Goal: Ask a question

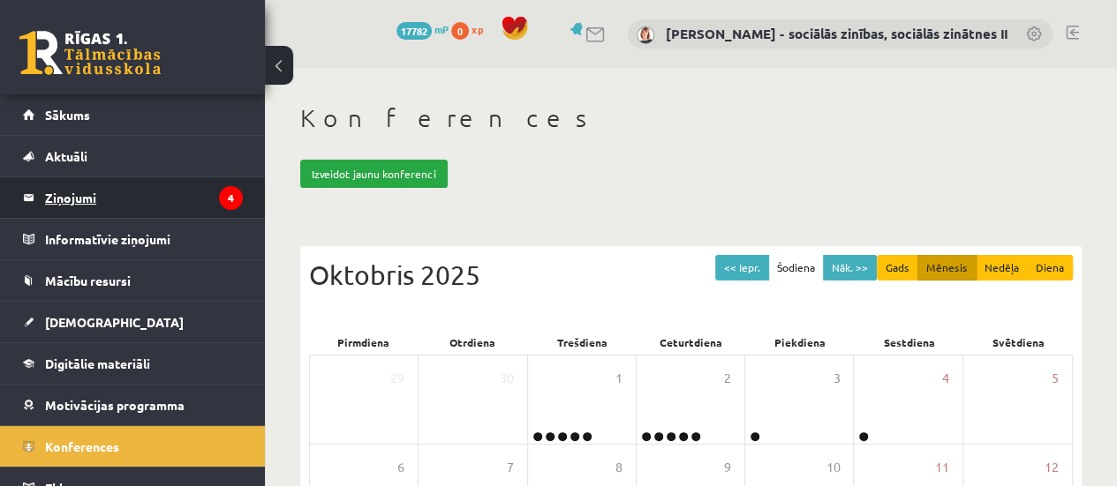
click at [69, 195] on legend "Ziņojumi 4" at bounding box center [144, 197] width 198 height 41
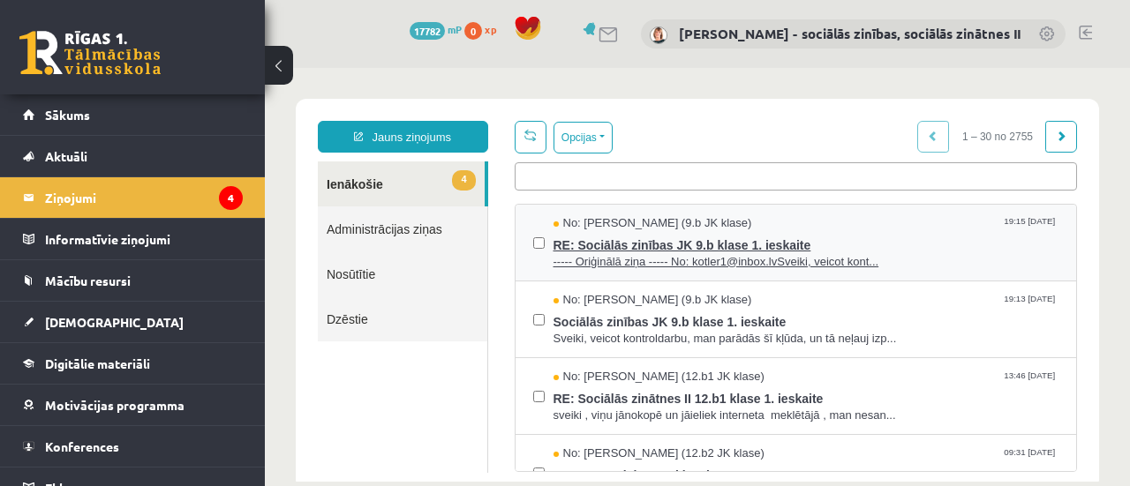
click at [690, 241] on span "RE: Sociālās zinības JK 9.b klase 1. ieskaite" at bounding box center [806, 243] width 506 height 22
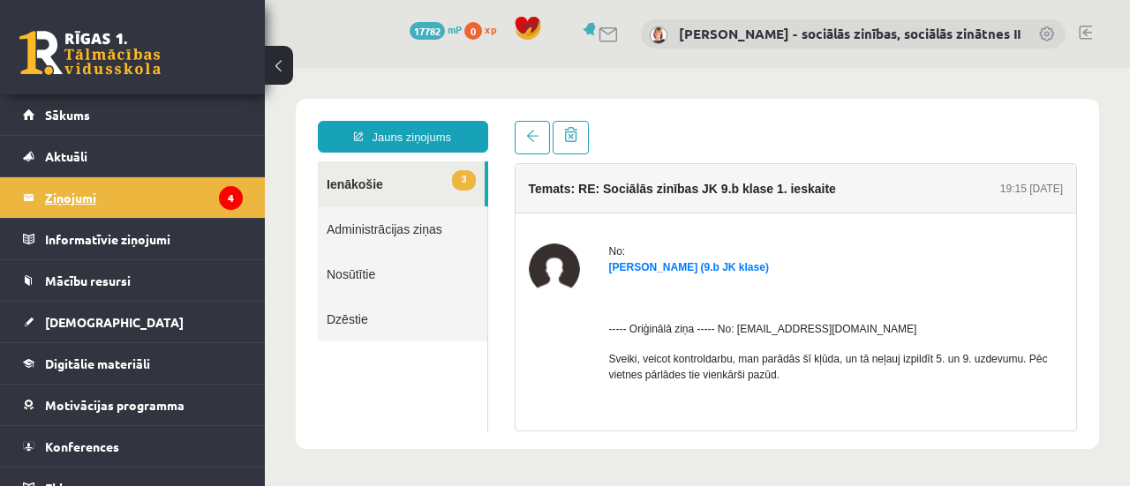
click at [87, 200] on legend "Ziņojumi 4" at bounding box center [144, 197] width 198 height 41
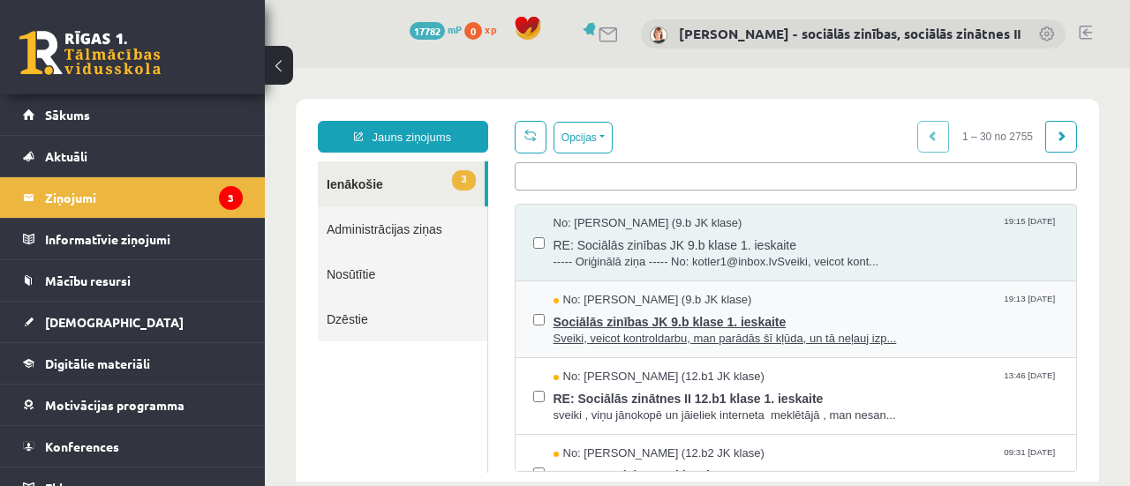
click at [606, 318] on span "Sociālās zinības JK 9.b klase 1. ieskaite" at bounding box center [806, 320] width 506 height 22
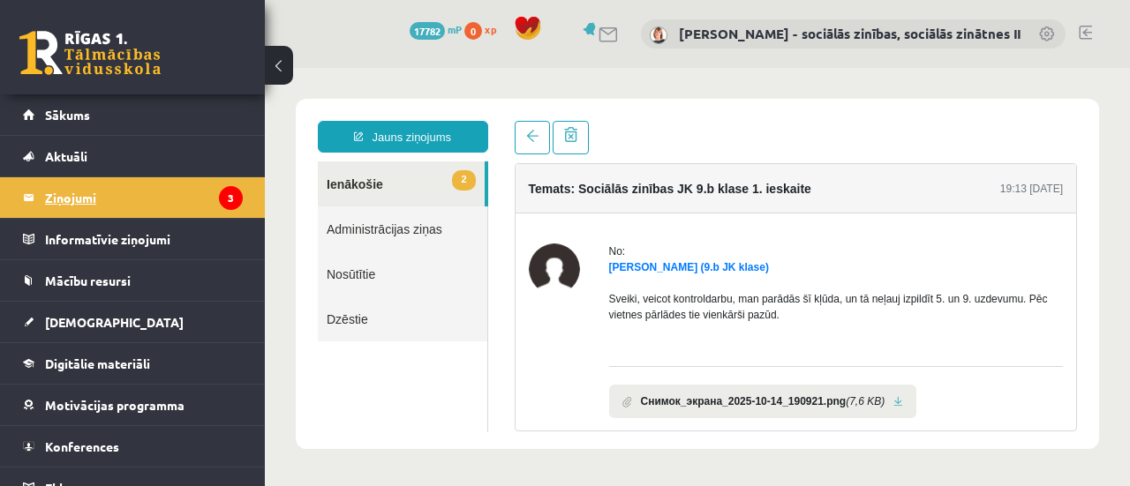
click at [77, 195] on legend "Ziņojumi 3" at bounding box center [144, 197] width 198 height 41
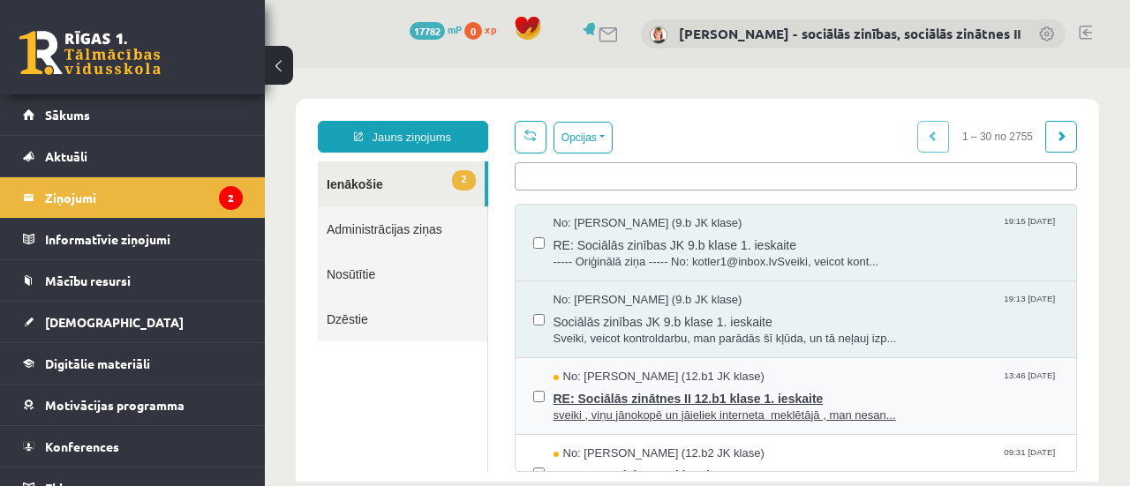
click at [674, 389] on span "RE: Sociālās zinātnes II 12.b1 klase 1. ieskaite" at bounding box center [806, 397] width 506 height 22
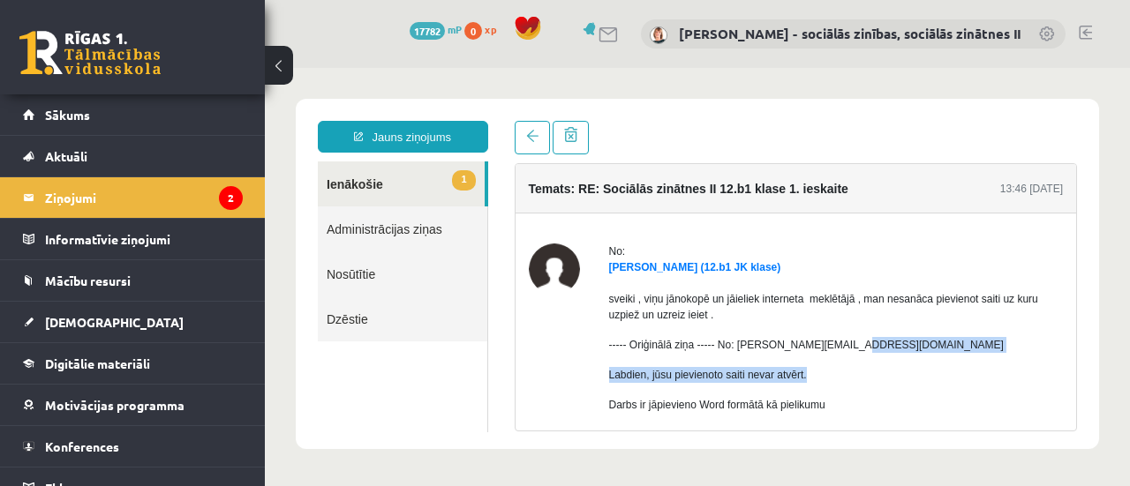
drag, startPoint x: 1076, startPoint y: 326, endPoint x: 1086, endPoint y: 379, distance: 53.8
click at [1086, 379] on div "Temats: RE: Sociālās zinātnes II 12.b1 klase 1. ieskaite 13:46 [DATE] No: [PERS…" at bounding box center [796, 276] width 590 height 311
click at [969, 374] on p "Labdien, jūsu pievienoto saiti nevar atvērt." at bounding box center [836, 375] width 455 height 16
